Goal: Transaction & Acquisition: Purchase product/service

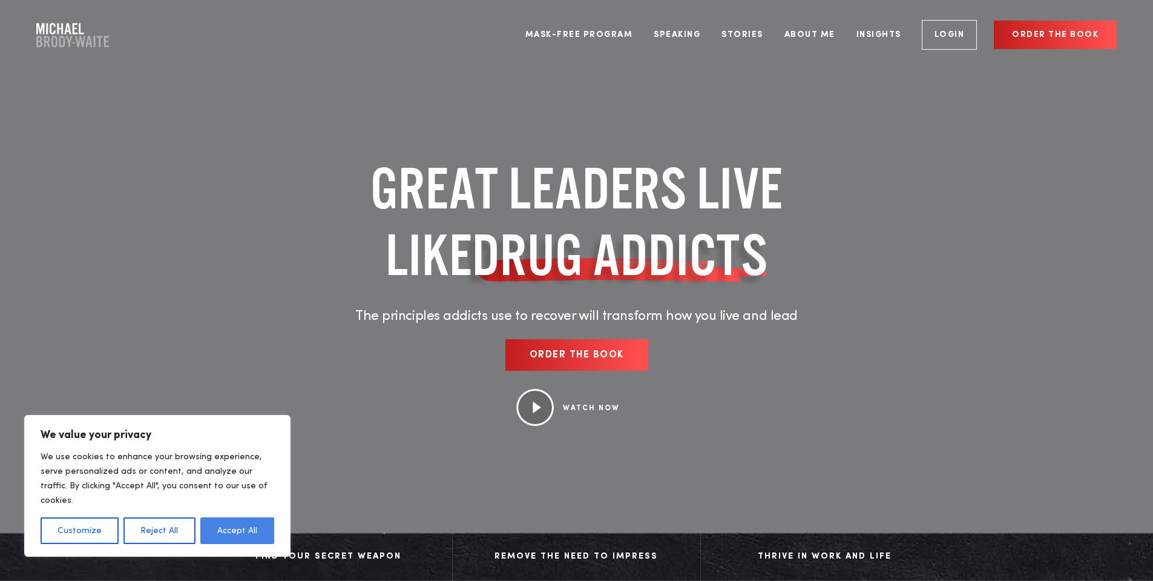
click at [246, 533] on button "Accept All" at bounding box center [237, 530] width 74 height 27
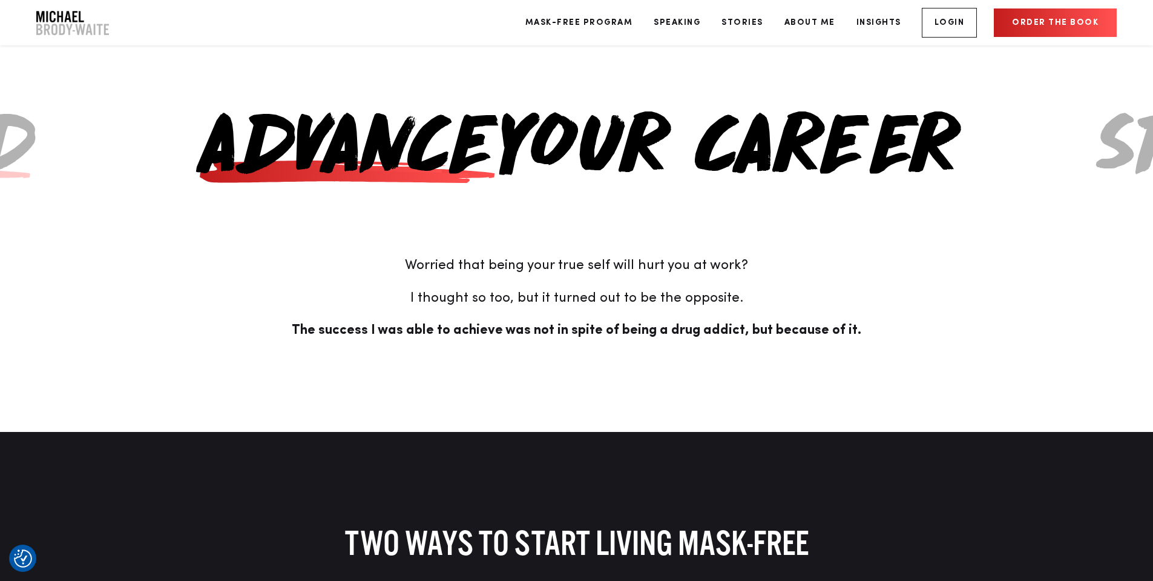
scroll to position [2664, 0]
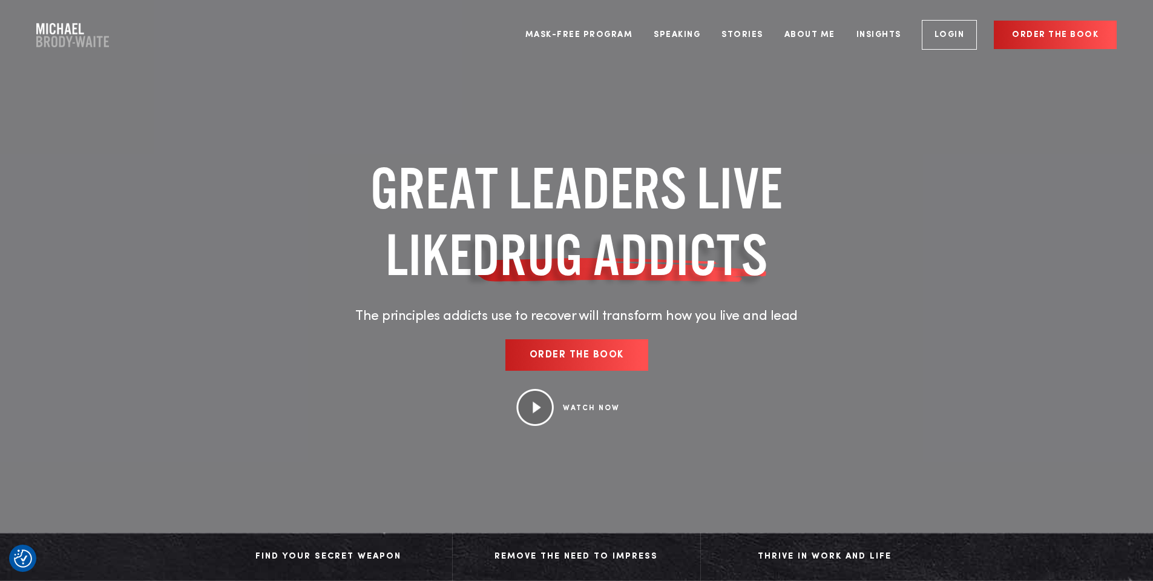
click at [1086, 33] on link "Order the book" at bounding box center [1055, 35] width 123 height 28
click at [585, 358] on link "Order the book" at bounding box center [577, 354] width 143 height 31
